Goal: Task Accomplishment & Management: Manage account settings

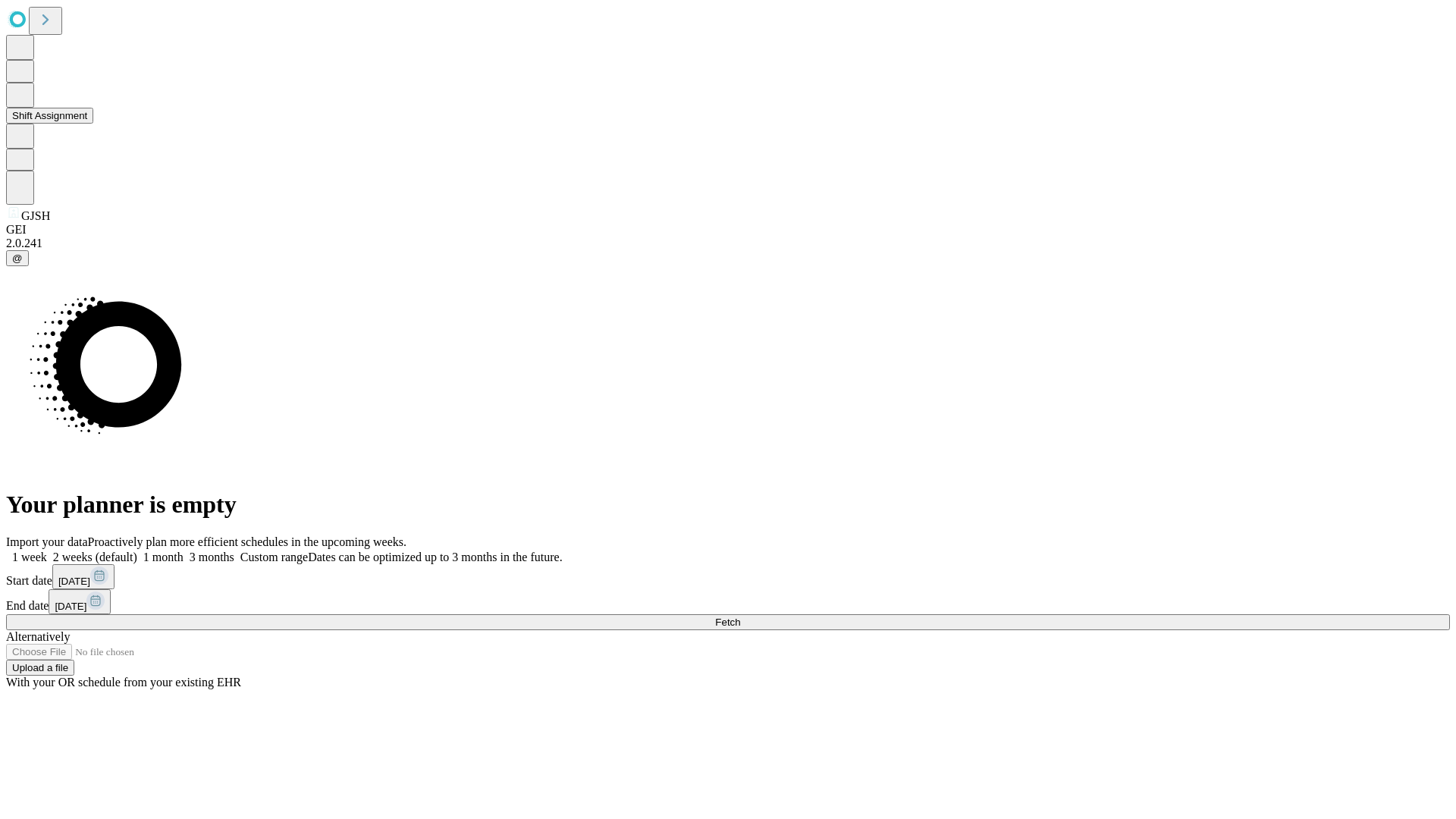
click at [94, 123] on button "Shift Assignment" at bounding box center [50, 115] width 88 height 16
